Goal: Information Seeking & Learning: Learn about a topic

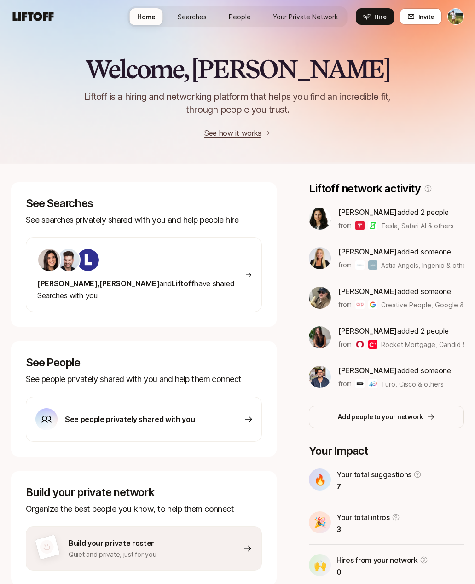
click at [310, 22] on link "Your Private Network" at bounding box center [305, 16] width 80 height 17
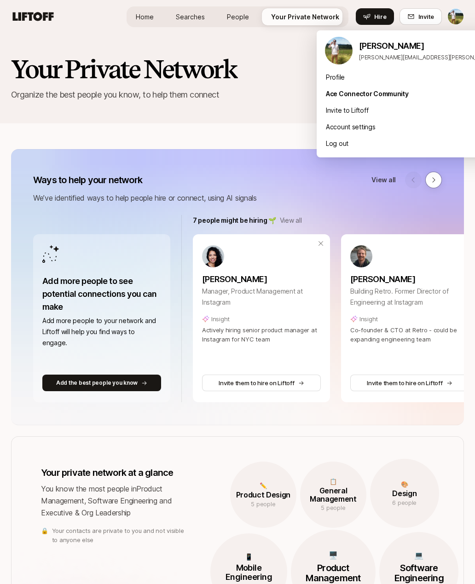
click at [458, 18] on html "Home Searches People Your Private Network Hire Home Searches People Your Privat…" at bounding box center [237, 292] width 475 height 584
click at [456, 18] on html "Home Searches People Your Private Network Hire Home Searches People Your Privat…" at bounding box center [237, 292] width 475 height 584
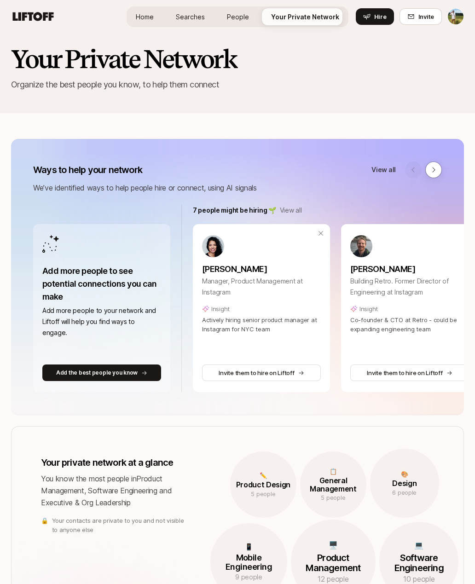
scroll to position [12, 0]
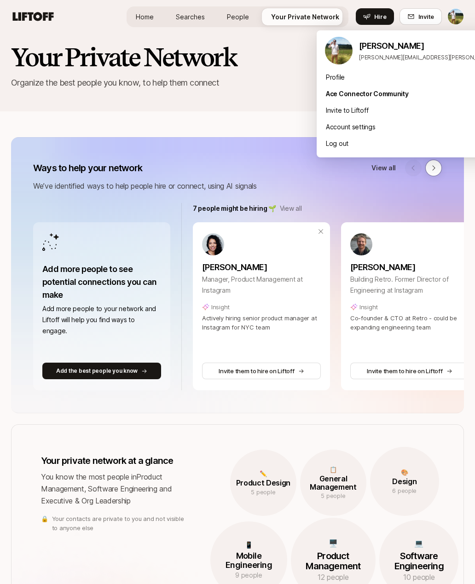
click at [455, 13] on html "Home Searches People Your Private Network Hire Home Searches People Your Privat…" at bounding box center [237, 280] width 475 height 584
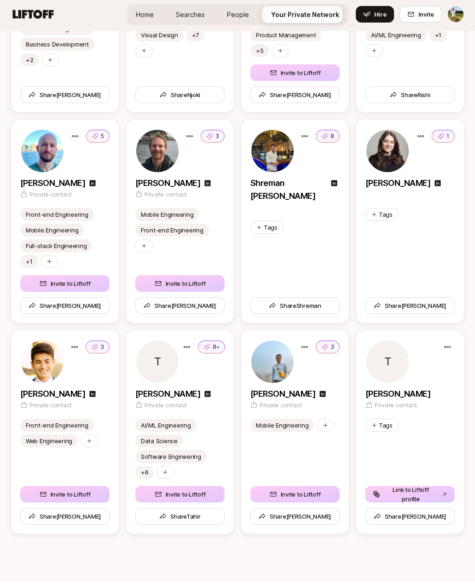
scroll to position [3134, 0]
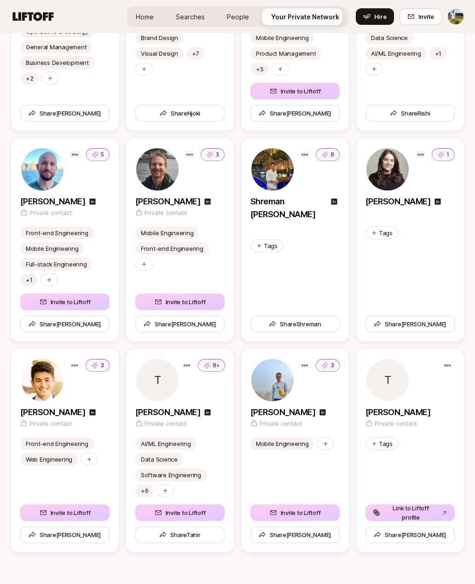
scroll to position [3105, 0]
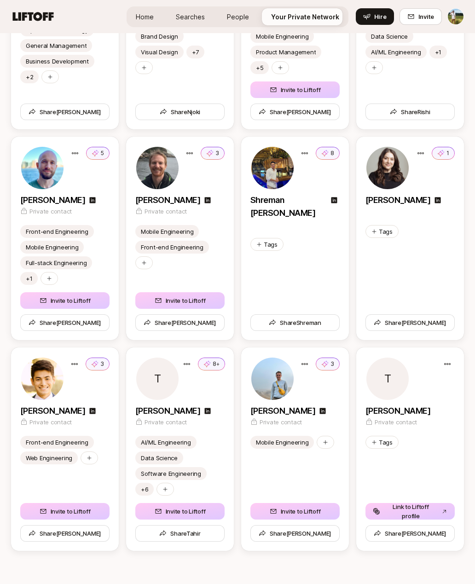
click at [404, 411] on div "[PERSON_NAME]" at bounding box center [409, 410] width 89 height 13
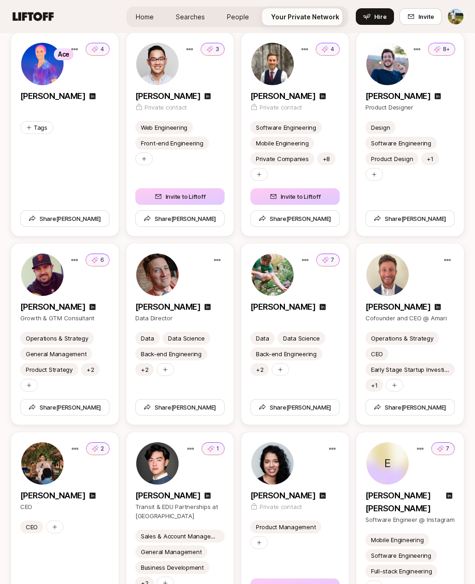
scroll to position [1574, 0]
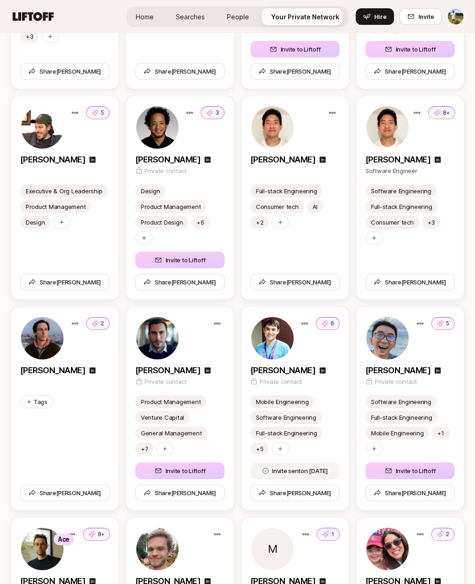
scroll to position [2318, 0]
click at [428, 346] on div "5" at bounding box center [409, 338] width 89 height 44
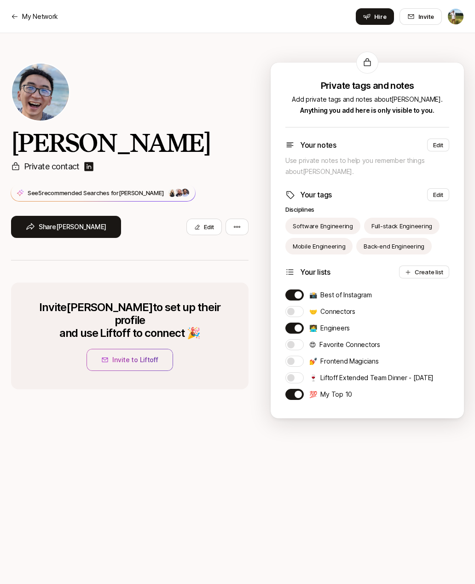
click at [38, 192] on p "See 5 recommended Searches for [PERSON_NAME]" at bounding box center [96, 192] width 136 height 9
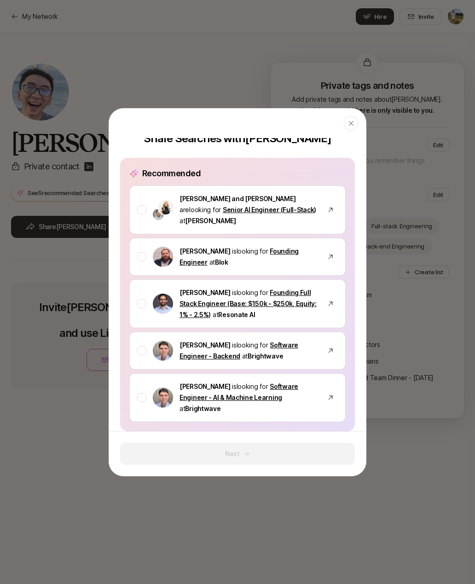
scroll to position [25, 0]
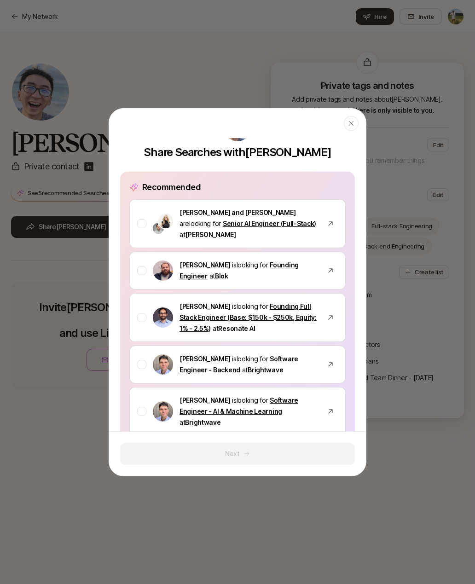
click at [143, 311] on div "[PERSON_NAME] is looking for Founding Full Stack Engineer (Base: $150k - $250k,…" at bounding box center [237, 317] width 216 height 49
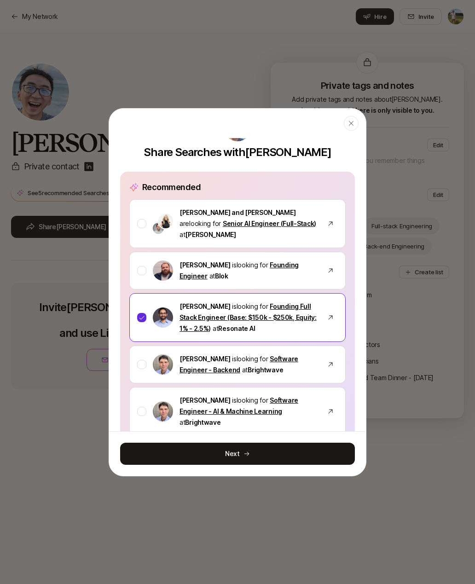
click at [144, 360] on div at bounding box center [141, 364] width 9 height 9
click at [233, 455] on button "Next" at bounding box center [237, 454] width 235 height 22
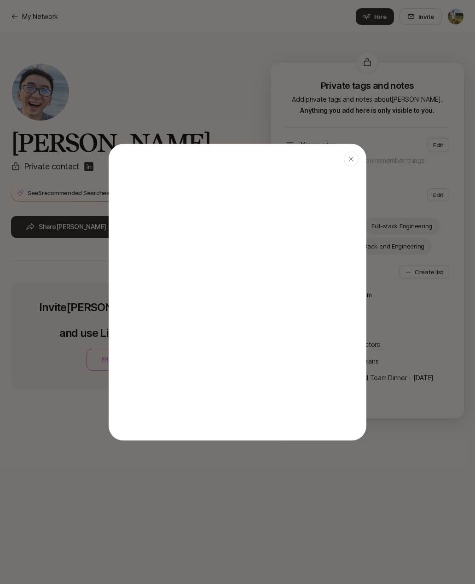
type textarea "x"
type textarea "Hi [PERSON_NAME]! I saw these Searches and thought you might know someone who c…"
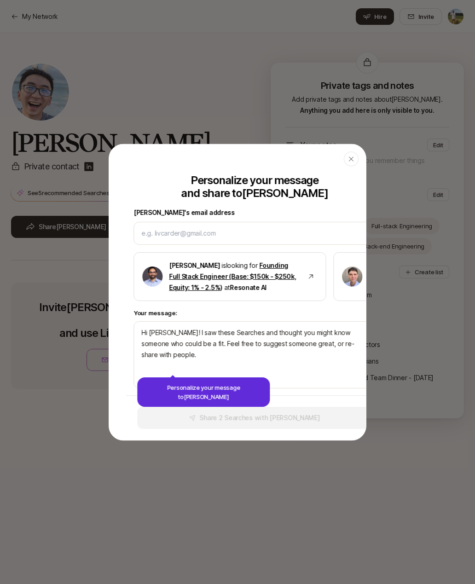
scroll to position [0, 0]
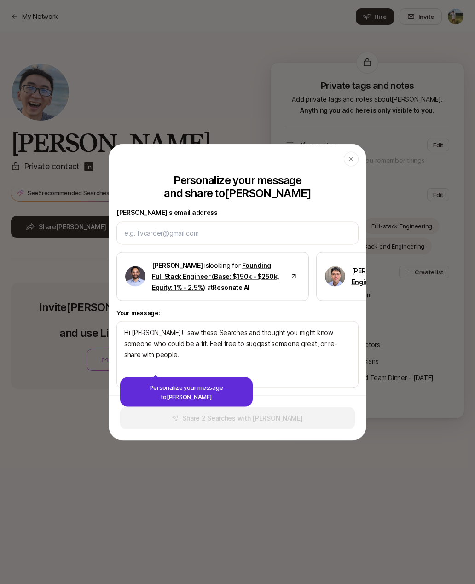
click at [356, 161] on div "button" at bounding box center [351, 158] width 15 height 15
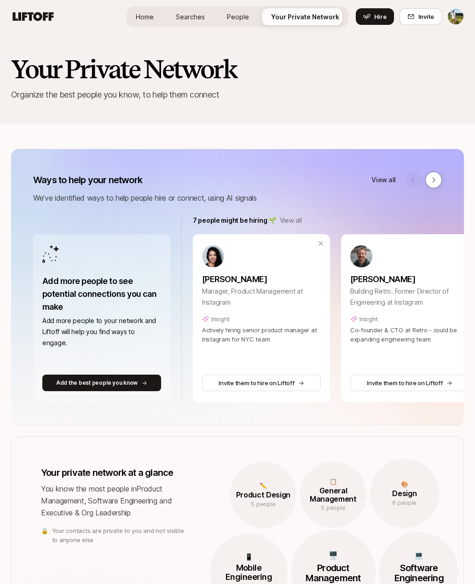
scroll to position [2318, 0]
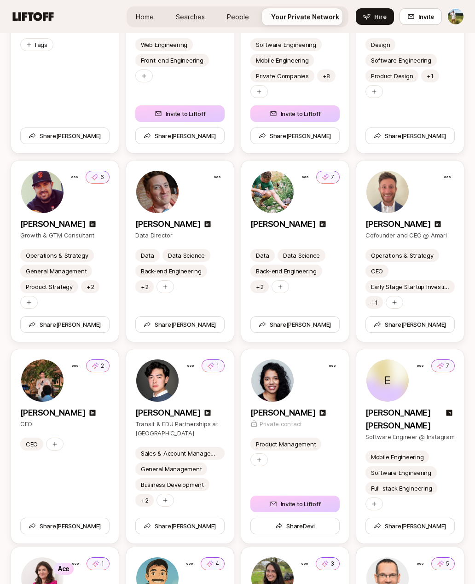
click at [146, 13] on span "Home" at bounding box center [145, 17] width 18 height 10
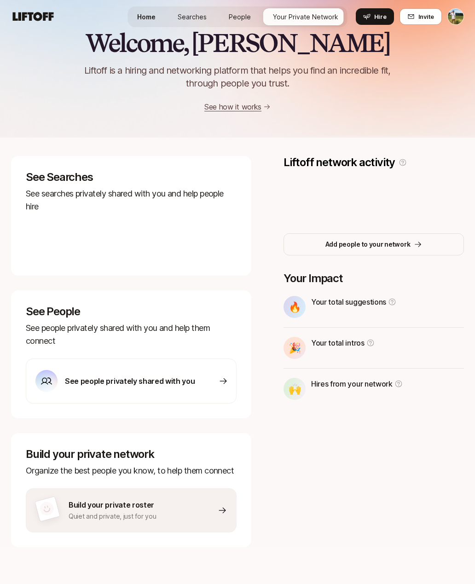
scroll to position [26, 0]
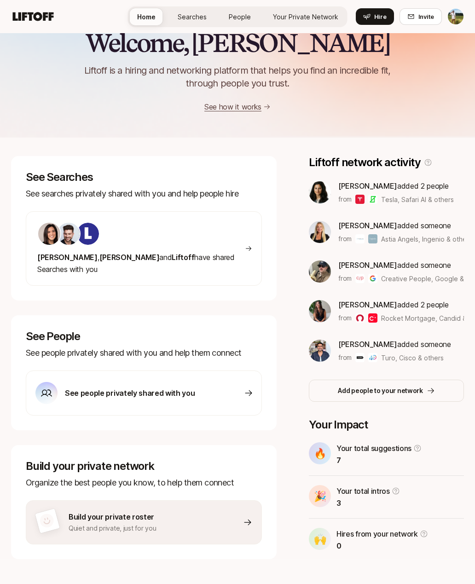
click at [312, 21] on span "Your Private Network" at bounding box center [305, 17] width 65 height 10
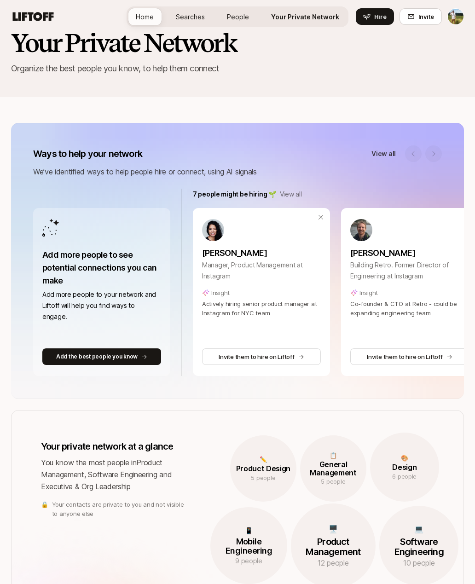
scroll to position [1656, 0]
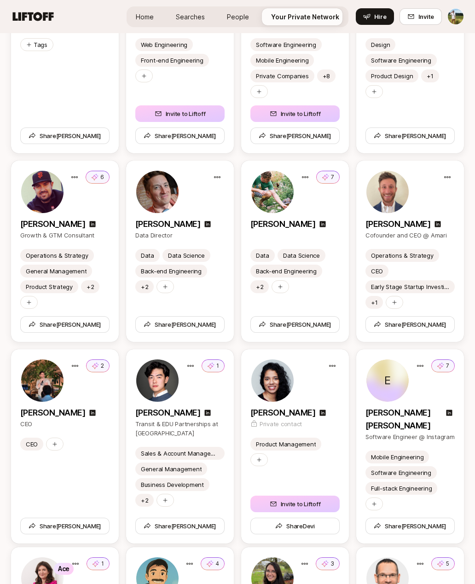
click at [247, 13] on span "People" at bounding box center [238, 17] width 22 height 10
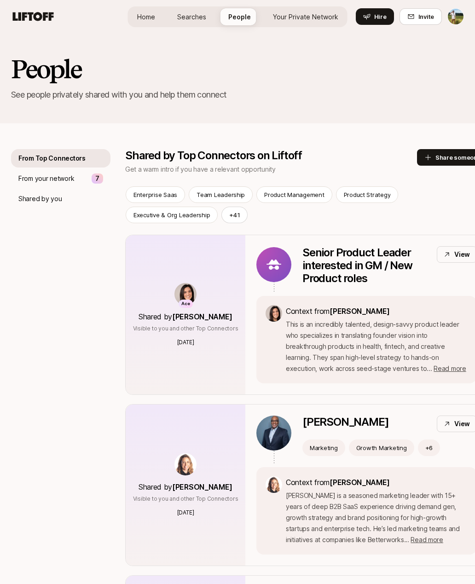
click at [192, 22] on link "Searches" at bounding box center [192, 16] width 44 height 17
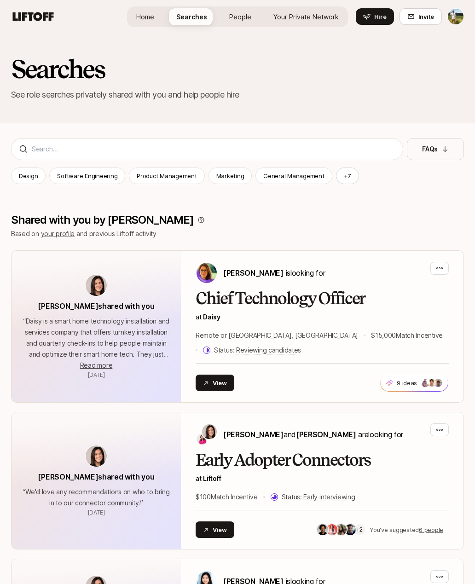
click at [154, 15] on span "Home" at bounding box center [145, 17] width 18 height 10
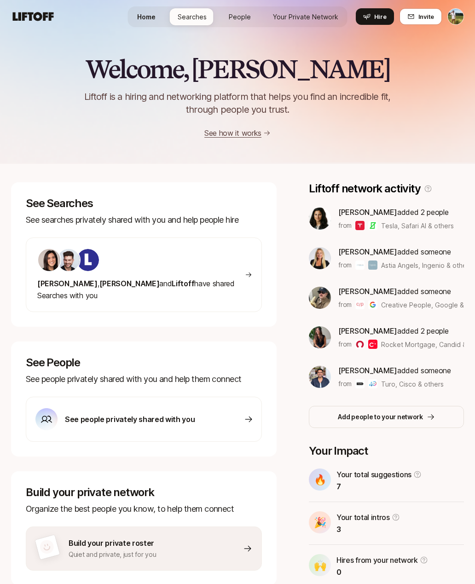
scroll to position [26, 0]
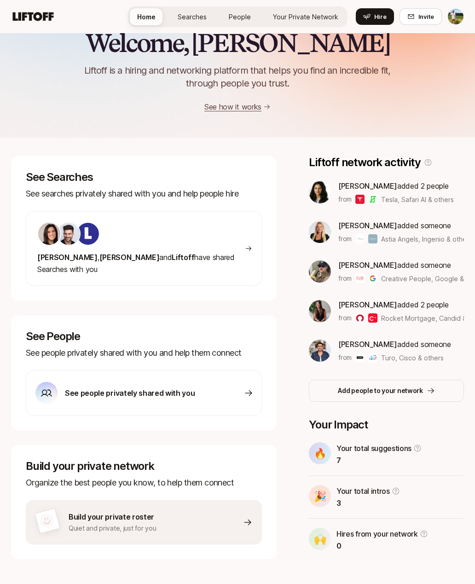
click at [193, 21] on span "Searches" at bounding box center [192, 17] width 29 height 10
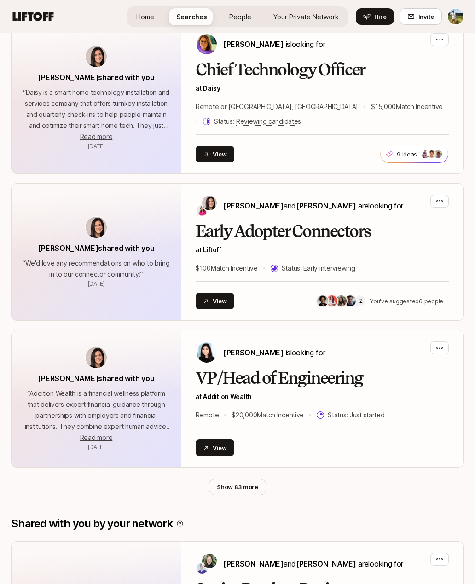
scroll to position [227, 0]
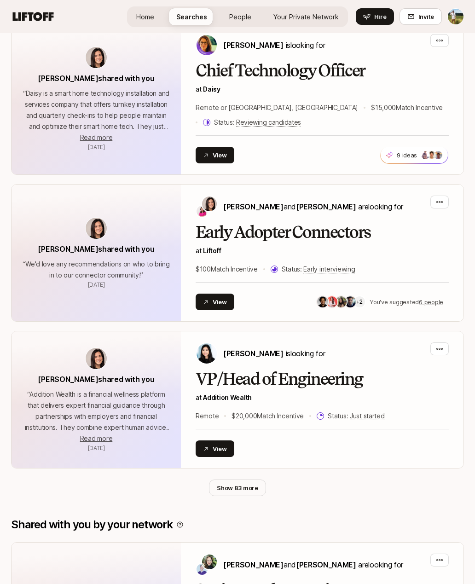
click at [93, 138] on span "Read more" at bounding box center [96, 138] width 32 height 8
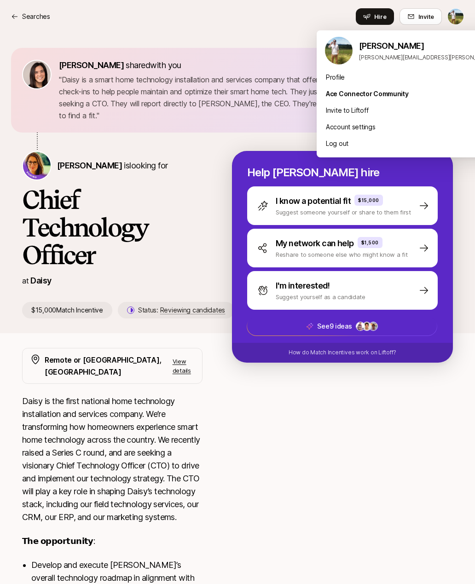
click at [460, 18] on html "Searches Searches Hire Invite [PERSON_NAME] shared with you " [PERSON_NAME] is …" at bounding box center [237, 292] width 475 height 584
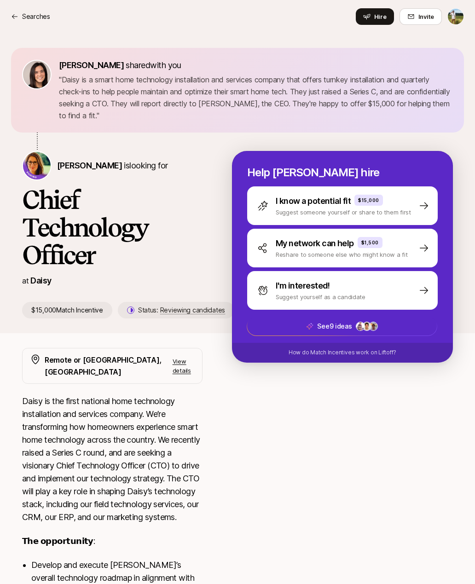
click at [407, 202] on div "I know a potential fit $15,000 Suggest someone yourself or share to them first" at bounding box center [342, 205] width 190 height 39
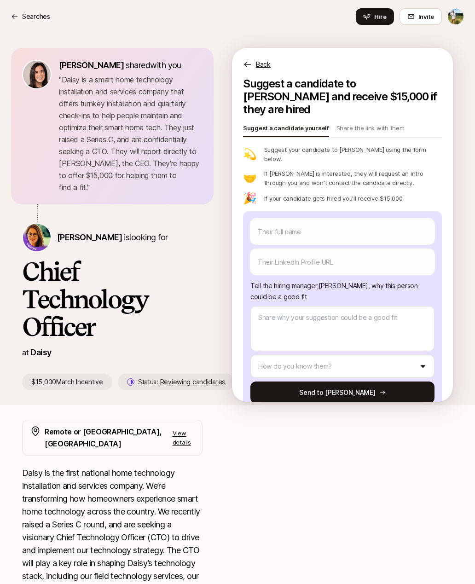
click at [264, 66] on p "Back" at bounding box center [263, 64] width 15 height 11
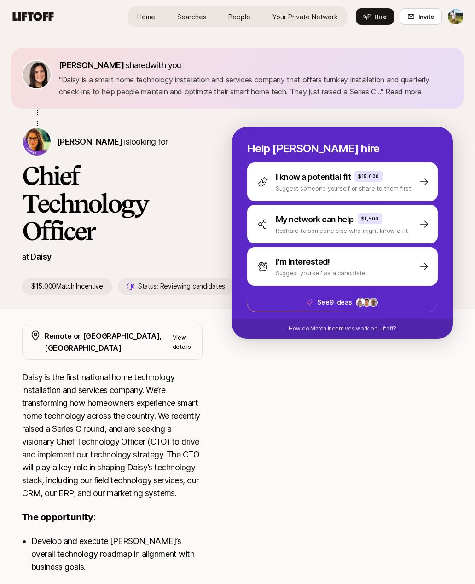
click at [388, 180] on div "I know a potential fit $15,000" at bounding box center [343, 177] width 135 height 13
type textarea "x"
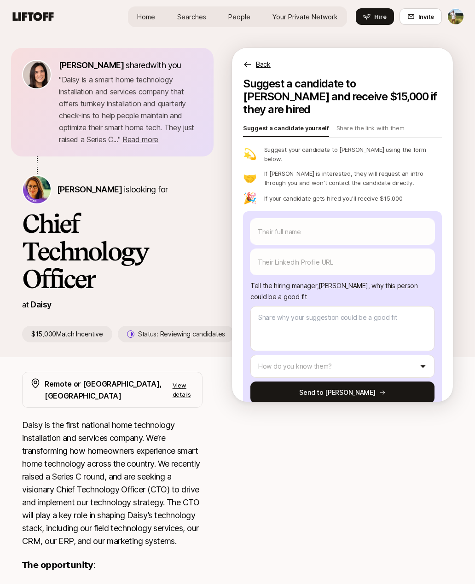
click at [259, 63] on p "Back" at bounding box center [263, 64] width 15 height 11
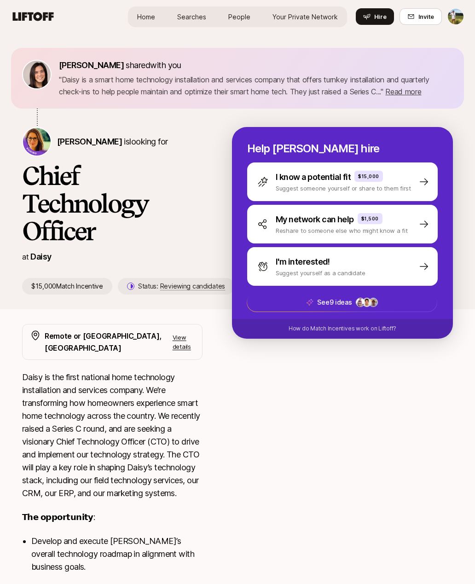
click at [405, 84] on p "" Daisy is a smart home technology installation and services company that offer…" at bounding box center [256, 86] width 394 height 24
click at [414, 92] on span "Read more" at bounding box center [403, 91] width 36 height 9
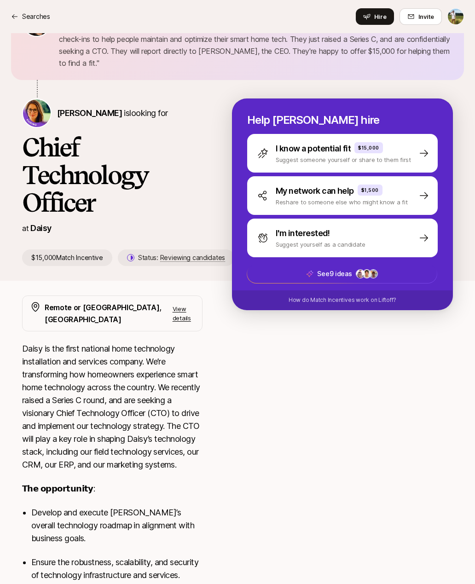
scroll to position [59, 0]
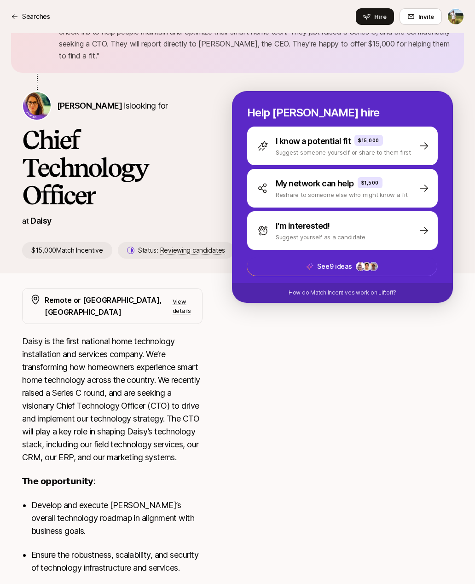
click at [173, 300] on p "View details" at bounding box center [184, 306] width 22 height 18
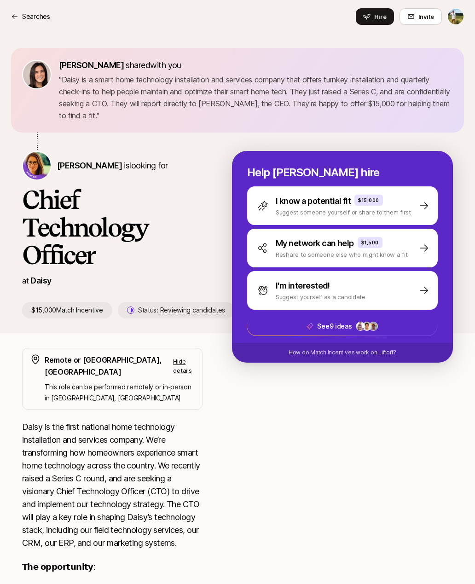
click at [173, 350] on div "Remote or [GEOGRAPHIC_DATA], [GEOGRAPHIC_DATA] Hide details This role can be pe…" at bounding box center [112, 379] width 180 height 62
click at [174, 358] on p "Hide details" at bounding box center [184, 366] width 22 height 18
